Goal: Transaction & Acquisition: Purchase product/service

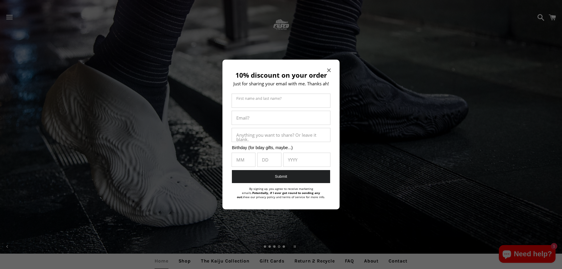
click at [326, 71] on div "10% discount on your order Just for sharing your email with me. Thanks ah! Firs…" at bounding box center [281, 135] width 117 height 150
click at [328, 69] on icon "Close modal" at bounding box center [329, 70] width 4 height 4
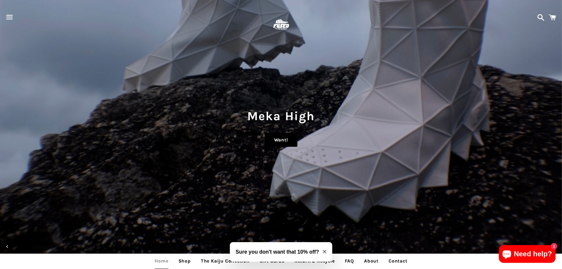
click at [290, 144] on link "Want!" at bounding box center [281, 140] width 32 height 14
click at [12, 17] on span "button" at bounding box center [9, 17] width 13 height 18
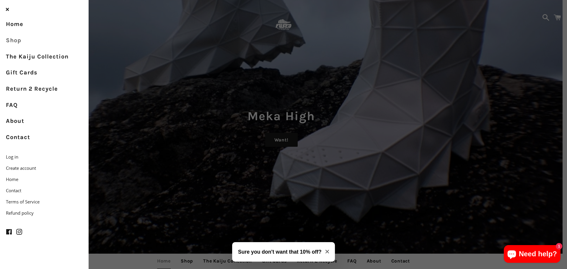
click at [32, 43] on link "Shop" at bounding box center [44, 40] width 89 height 16
click at [11, 43] on link "Shop" at bounding box center [44, 40] width 89 height 16
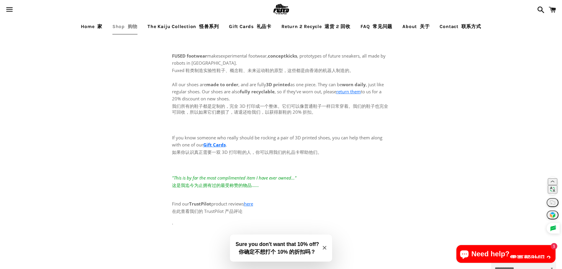
drag, startPoint x: 191, startPoint y: 71, endPoint x: 277, endPoint y: 67, distance: 86.0
click at [277, 66] on div "小译火力全开！" at bounding box center [281, 134] width 562 height 269
click at [231, 108] on font "我们所有的鞋子都是定制的，完全 3D 打印成一个整体。它们可以像普通鞋子一样日常穿着。我们的鞋子也完全可回收，所以如果它们磨损了，请退还给我们，以获得新鞋的 …" at bounding box center [281, 109] width 218 height 12
click at [254, 109] on font "我们所有的鞋子都是定制的，完全 3D 打印成一个整体。它们可以像普通鞋子一样日常穿着。我们的鞋子也完全可回收，所以如果它们磨损了，请退还给我们，以获得新鞋的 …" at bounding box center [281, 109] width 218 height 12
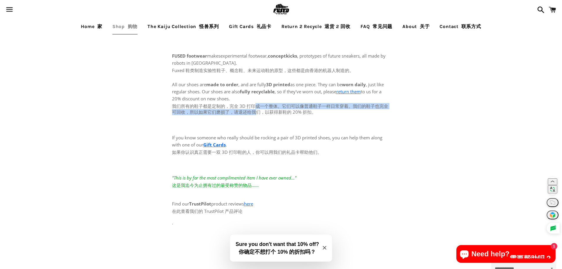
click at [256, 114] on font "我们所有的鞋子都是定制的，完全 3D 打印成一个整体。它们可以像普通鞋子一样日常穿着。我们的鞋子也完全可回收，所以如果它们磨损了，请退还给我们，以获得新鞋的 …" at bounding box center [281, 109] width 218 height 12
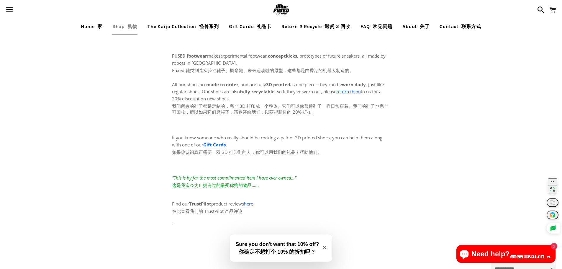
click at [258, 115] on p "All our shoes are made to order , and are fully 3D printed as one piece. They c…" at bounding box center [281, 150] width 218 height 152
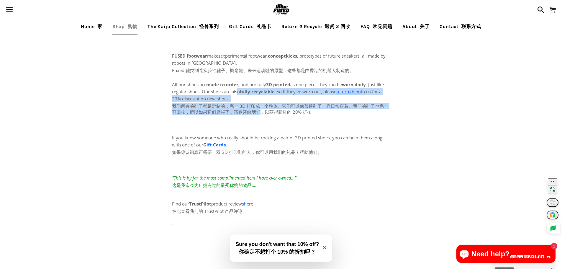
drag, startPoint x: 262, startPoint y: 115, endPoint x: 247, endPoint y: 98, distance: 22.4
click at [239, 91] on font "All our shoes are made to order , and are fully 3D printed as one piece. They c…" at bounding box center [281, 98] width 218 height 35
click at [259, 112] on font "我们所有的鞋子都是定制的，完全 3D 打印成一个整体。它们可以像普通鞋子一样日常穿着。我们的鞋子也完全可回收，所以如果它们磨损了，请退还给我们，以获得新鞋的 …" at bounding box center [281, 109] width 218 height 12
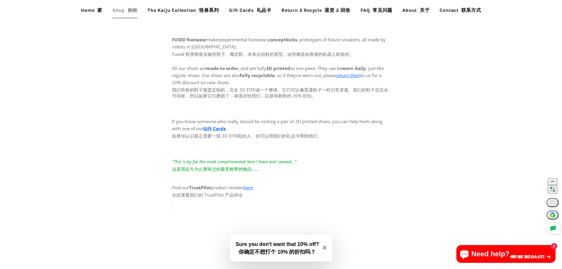
scroll to position [30, 0]
